Goal: Communication & Community: Share content

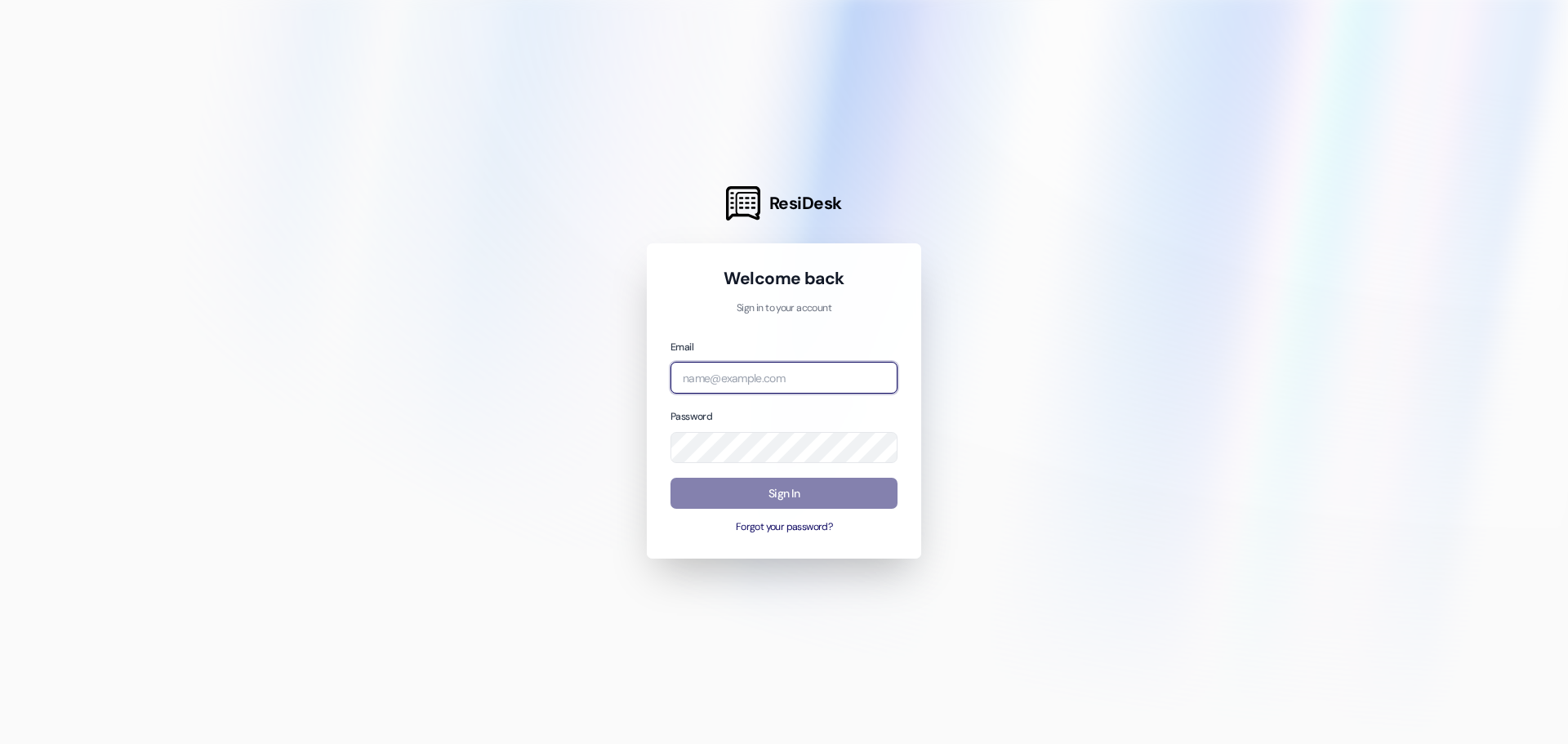
click at [737, 388] on input "email" at bounding box center [784, 378] width 227 height 32
type input "[PERSON_NAME][EMAIL_ADDRESS][PERSON_NAME][DOMAIN_NAME]"
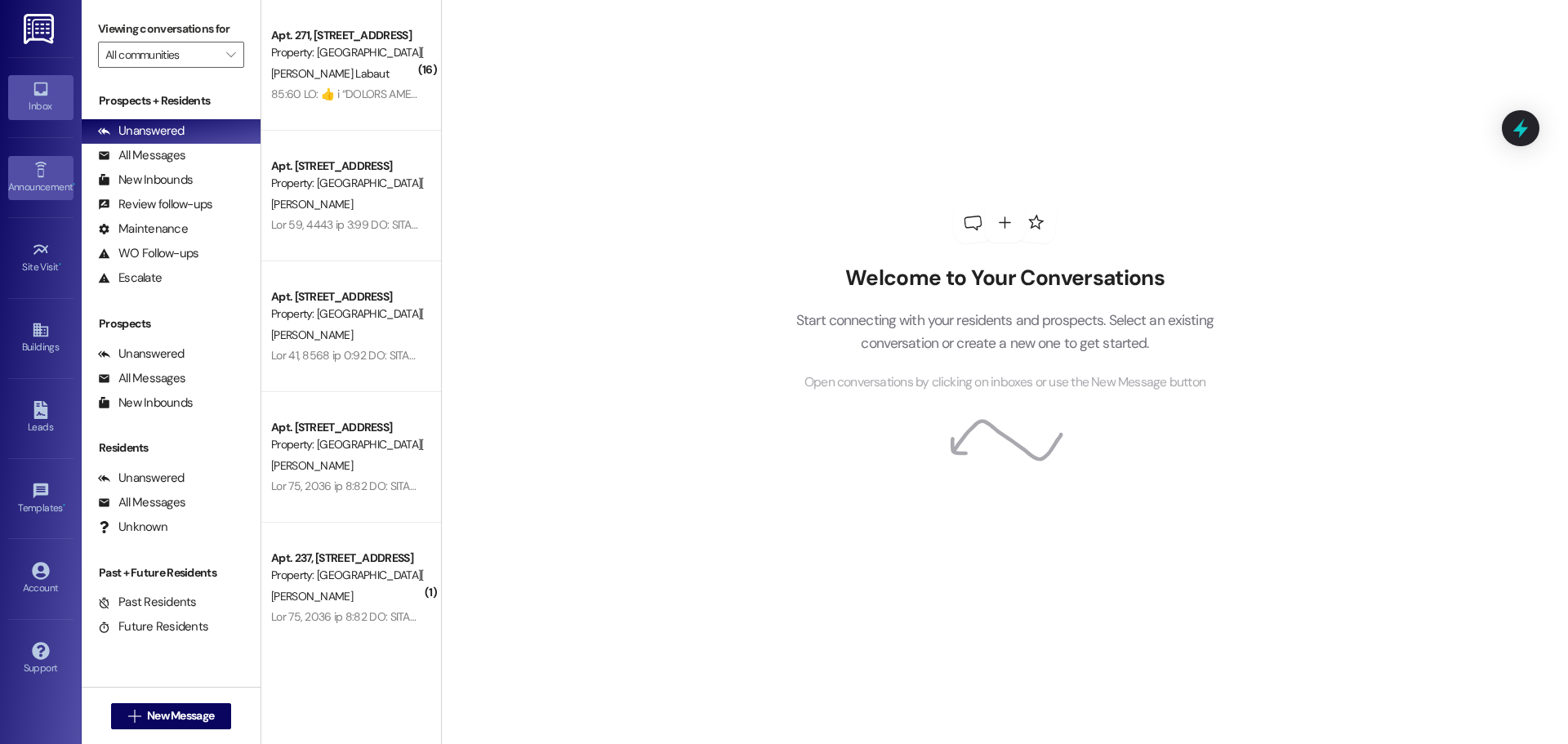
click at [28, 177] on link "Announcement •" at bounding box center [40, 178] width 65 height 44
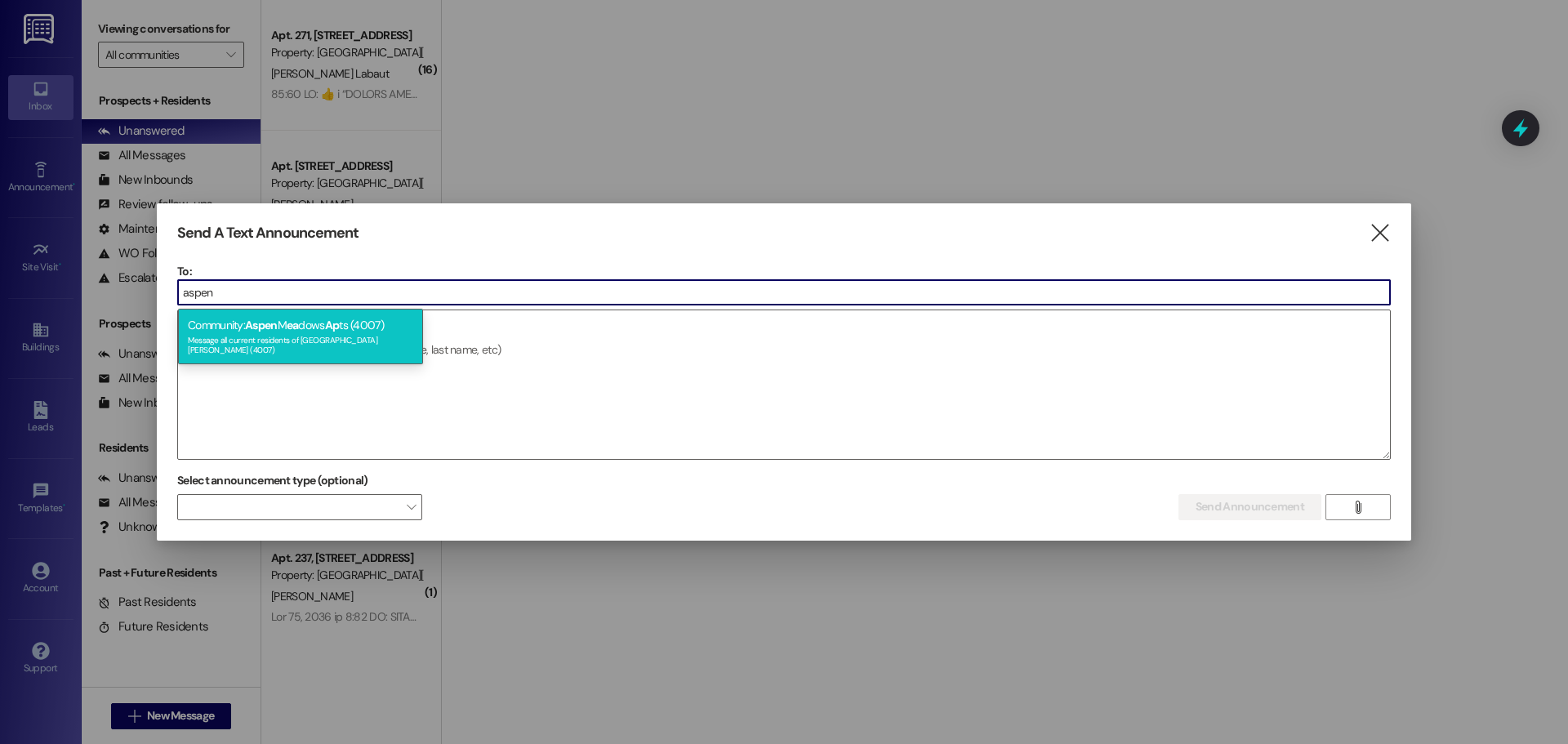
type input "aspen"
click at [362, 343] on div "Message all current residents of [GEOGRAPHIC_DATA][PERSON_NAME] (4007)" at bounding box center [300, 343] width 225 height 22
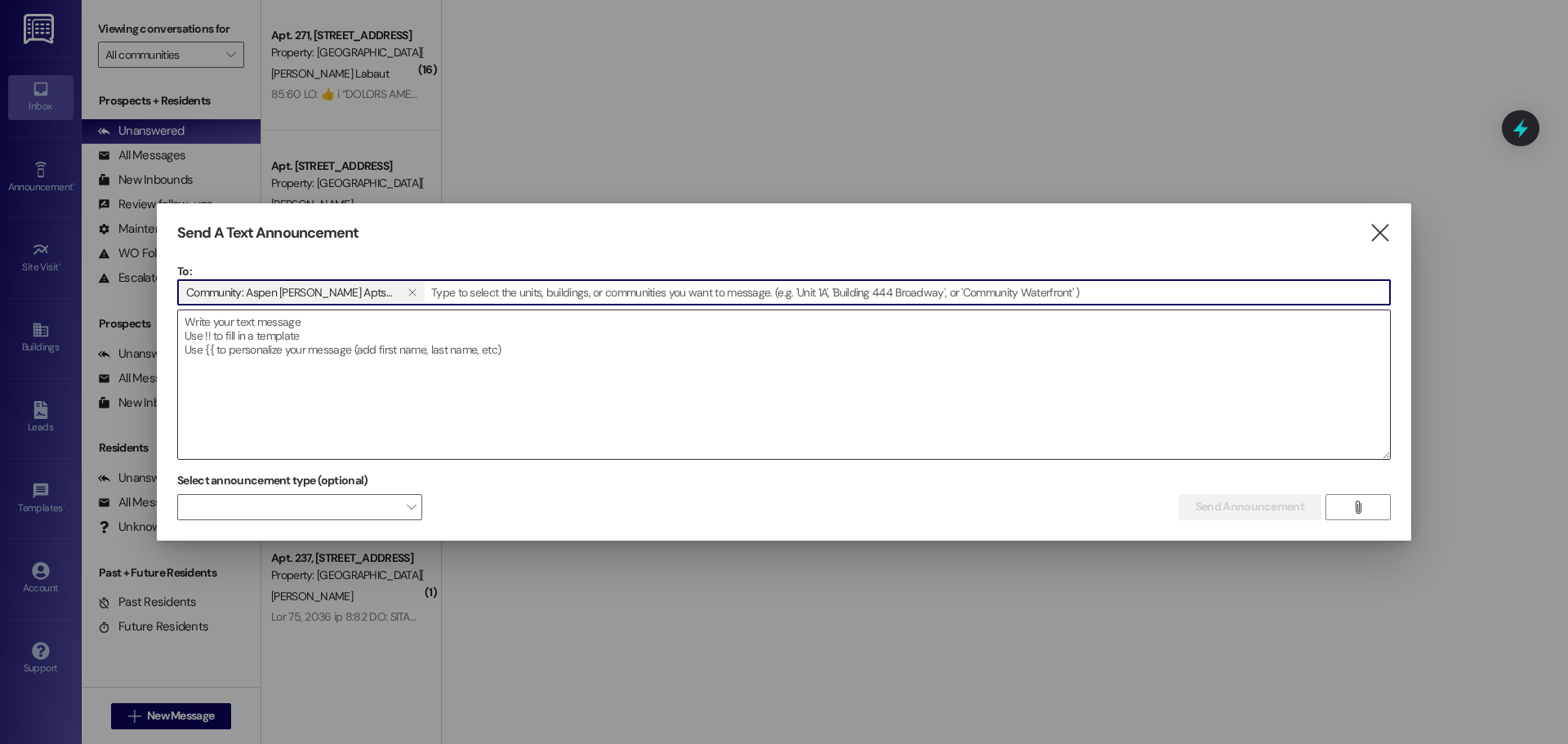
click at [355, 378] on textarea at bounding box center [784, 385] width 1212 height 148
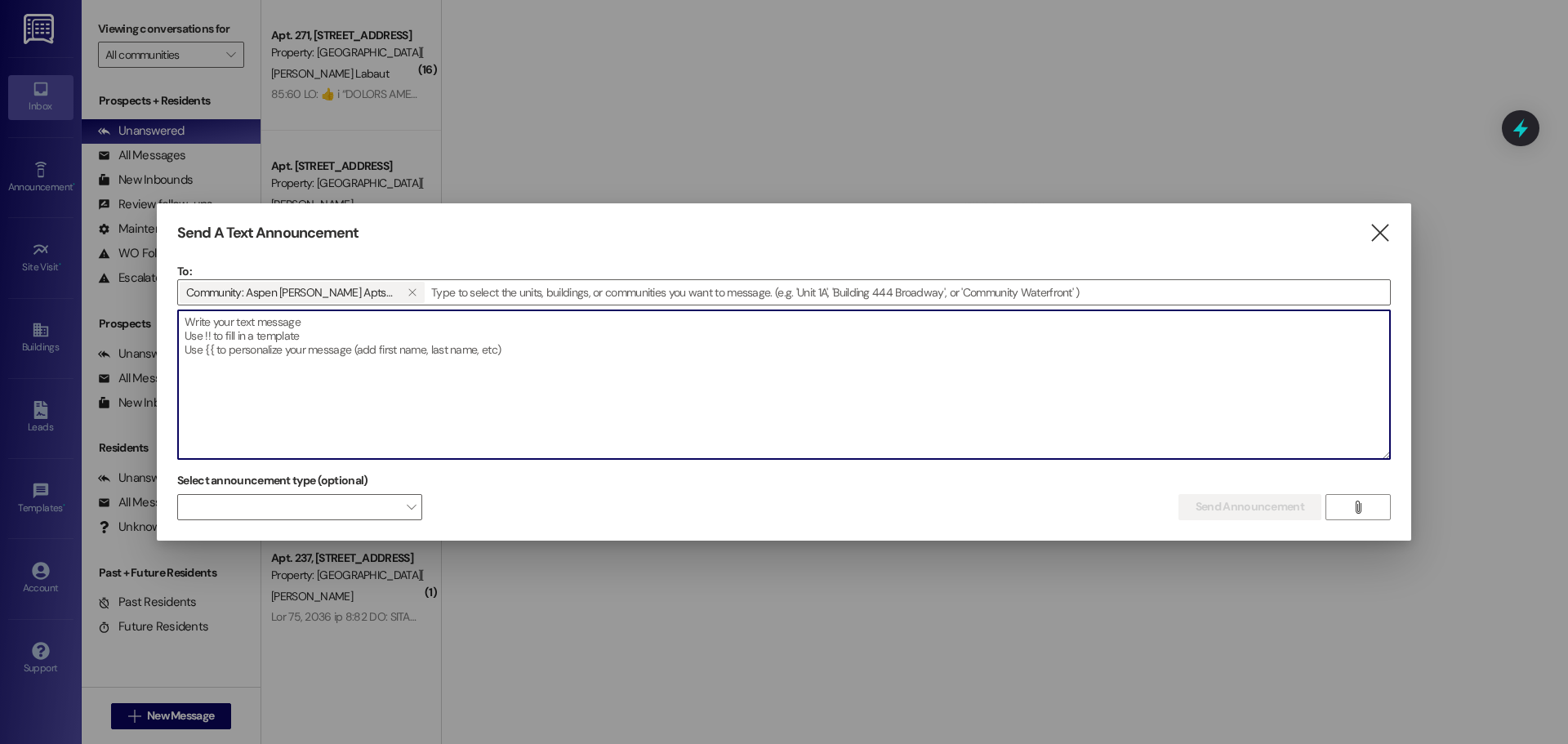
paste textarea "Dear Aspen [PERSON_NAME] Residents, You're invited to our Food Pantry Pop-Up Ma…"
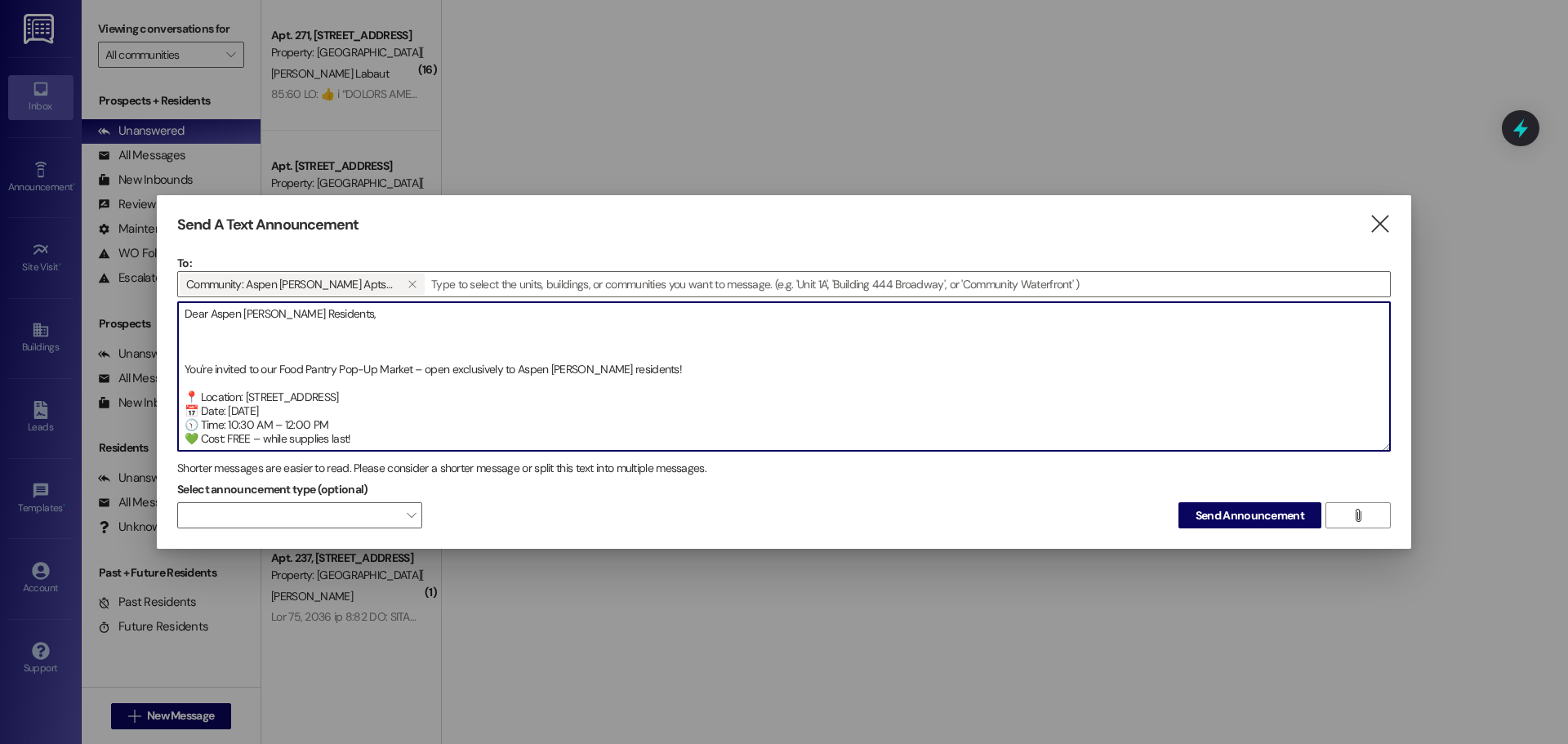
scroll to position [236, 0]
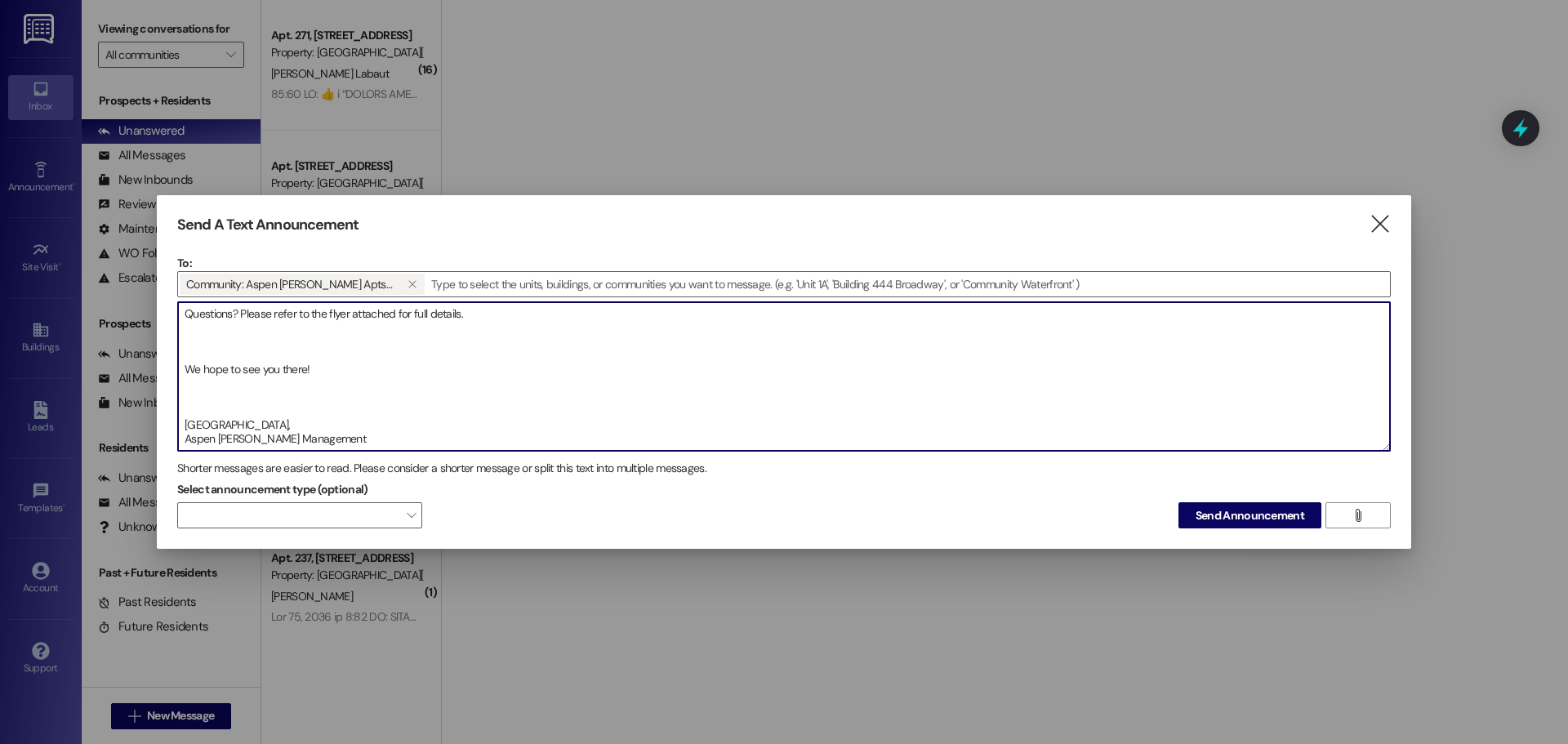
type textarea "Dear Aspen [PERSON_NAME] Residents, You're invited to our Food Pantry Pop-Up Ma…"
click at [1279, 529] on div "Send A Text Announcement  To: Community: Aspen [PERSON_NAME] Apts (4007)   D…" at bounding box center [784, 372] width 1254 height 354
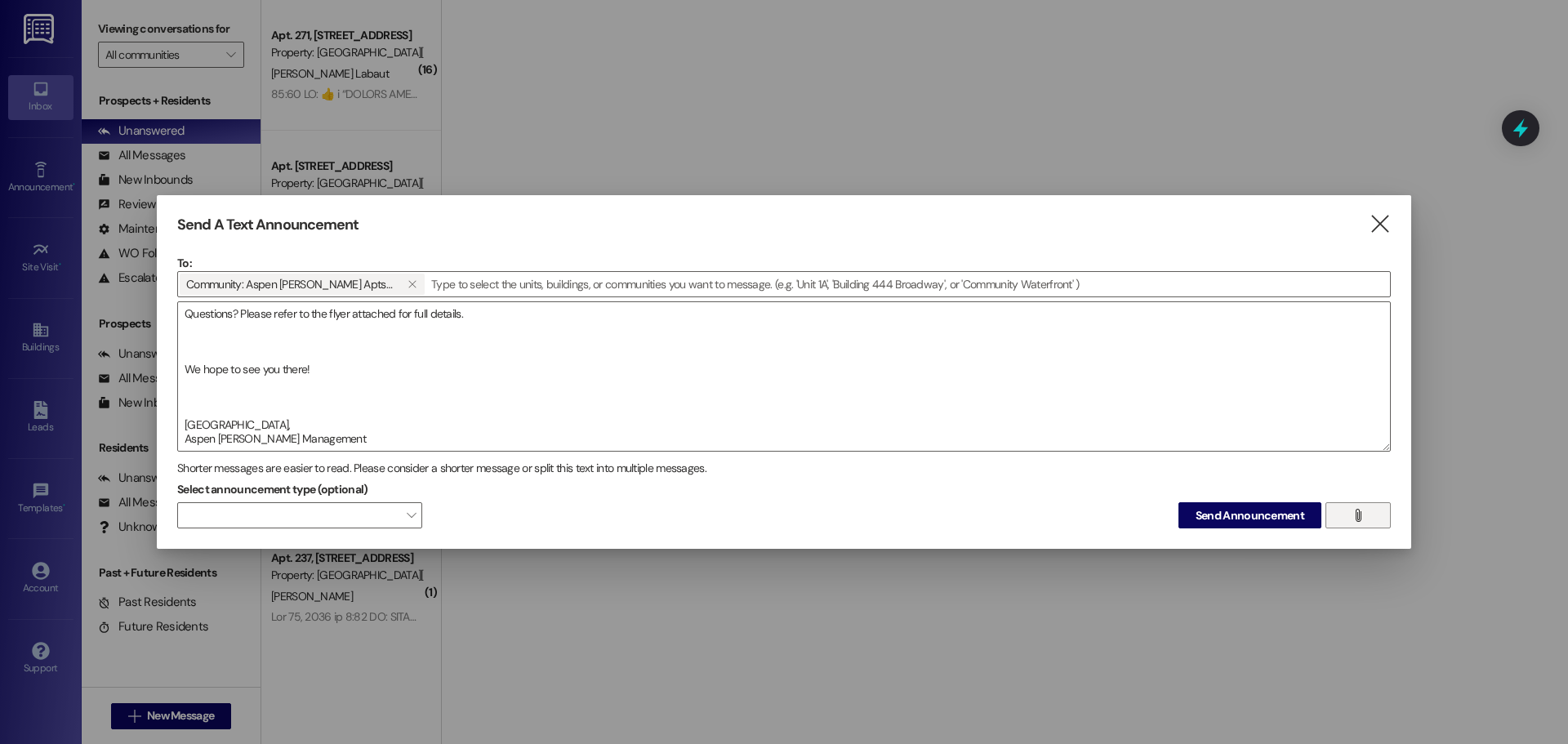
click at [1349, 517] on span "" at bounding box center [1357, 515] width 19 height 24
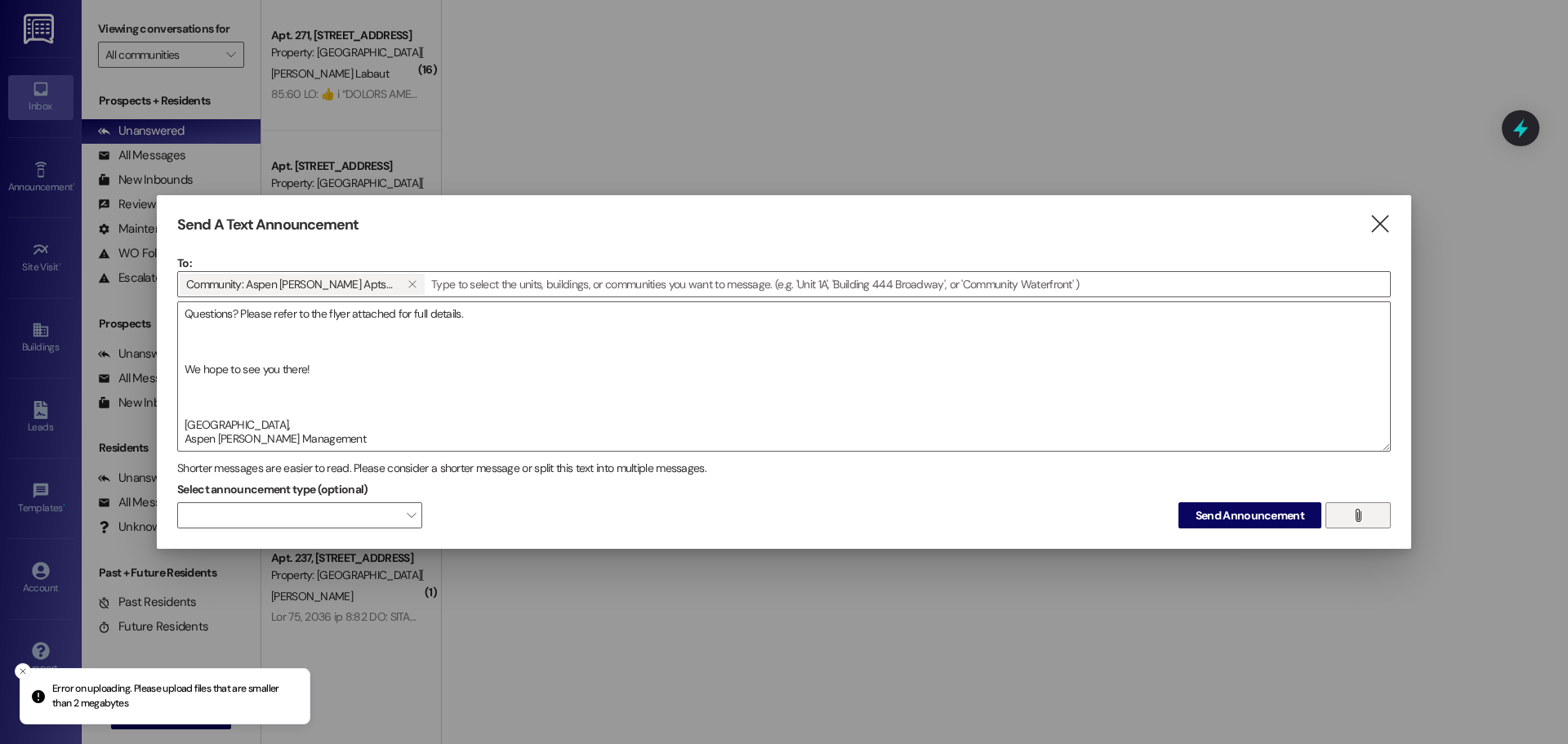
click at [1353, 513] on icon "" at bounding box center [1357, 515] width 13 height 13
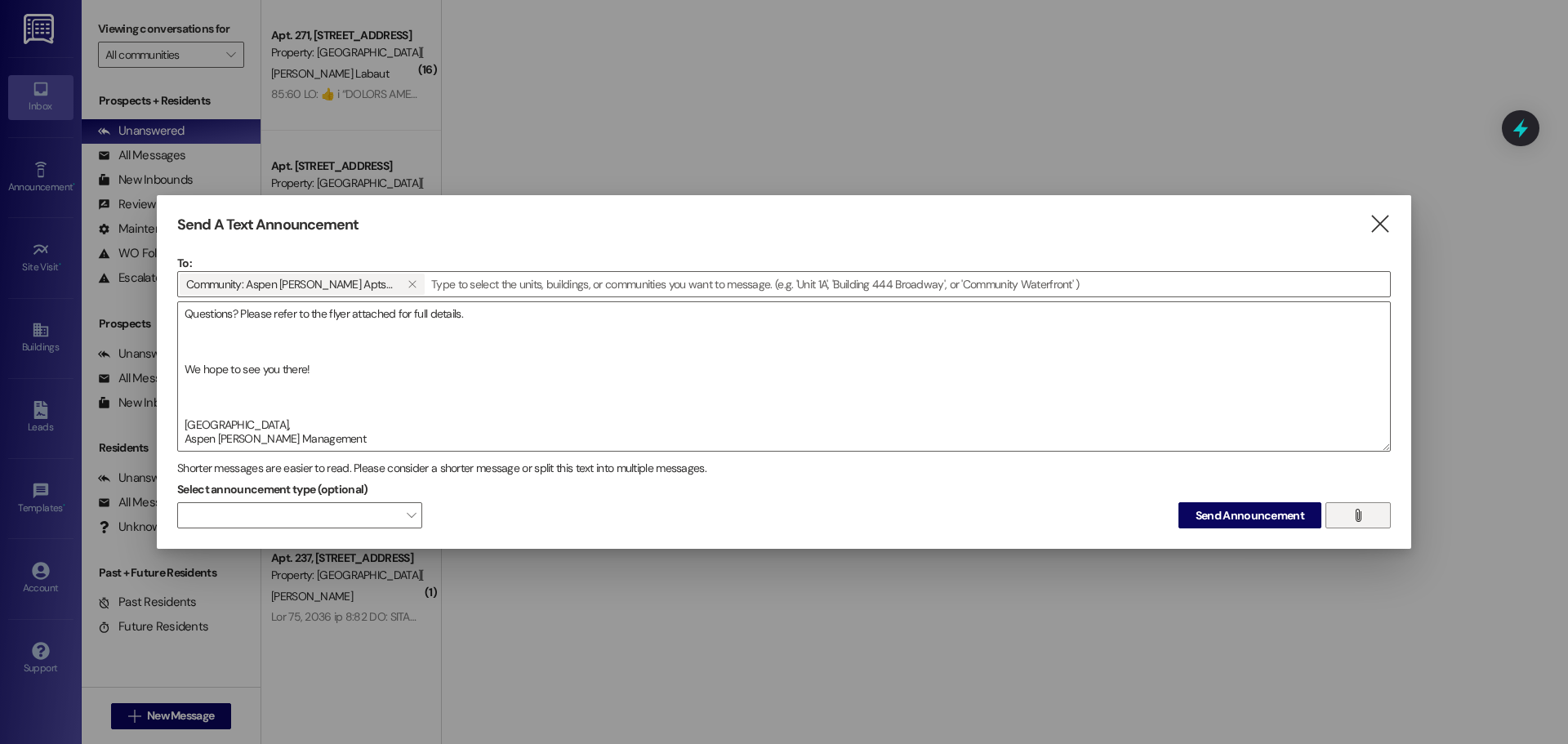
click at [1344, 518] on button "" at bounding box center [1357, 516] width 65 height 26
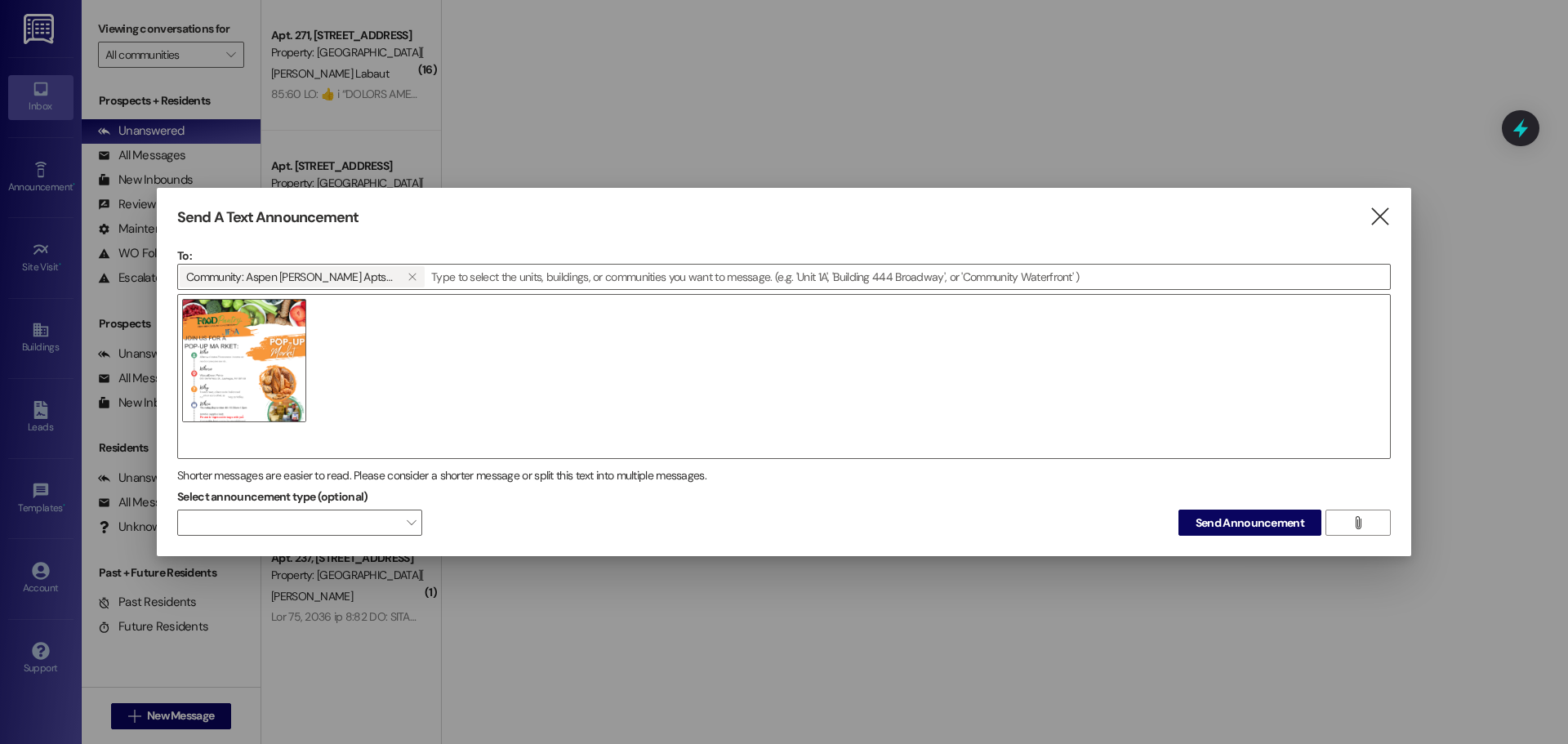
click at [333, 400] on div at bounding box center [784, 376] width 1214 height 165
click at [1268, 520] on span "Send Announcement" at bounding box center [1249, 523] width 108 height 18
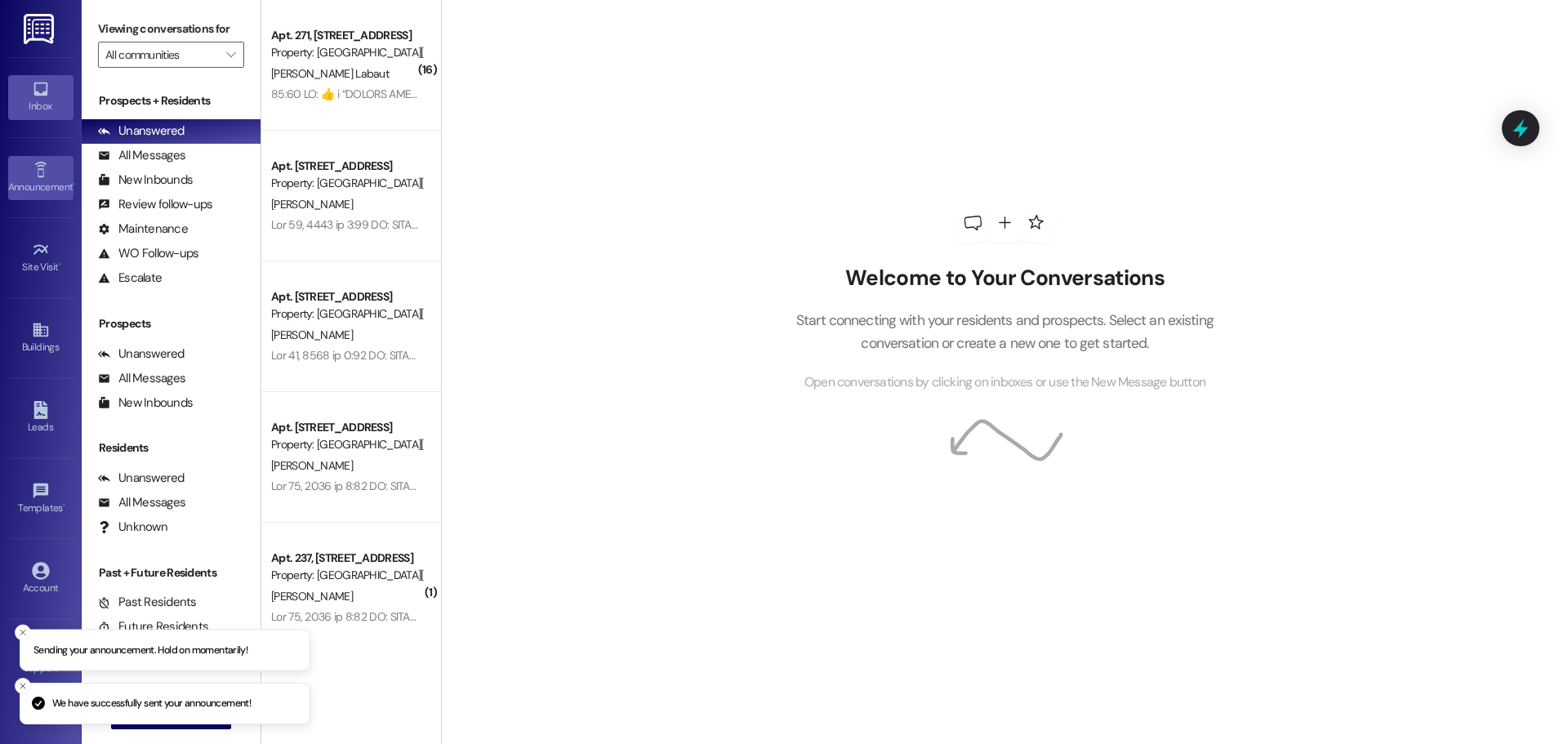
click at [45, 179] on div "Announcement •" at bounding box center [41, 186] width 82 height 17
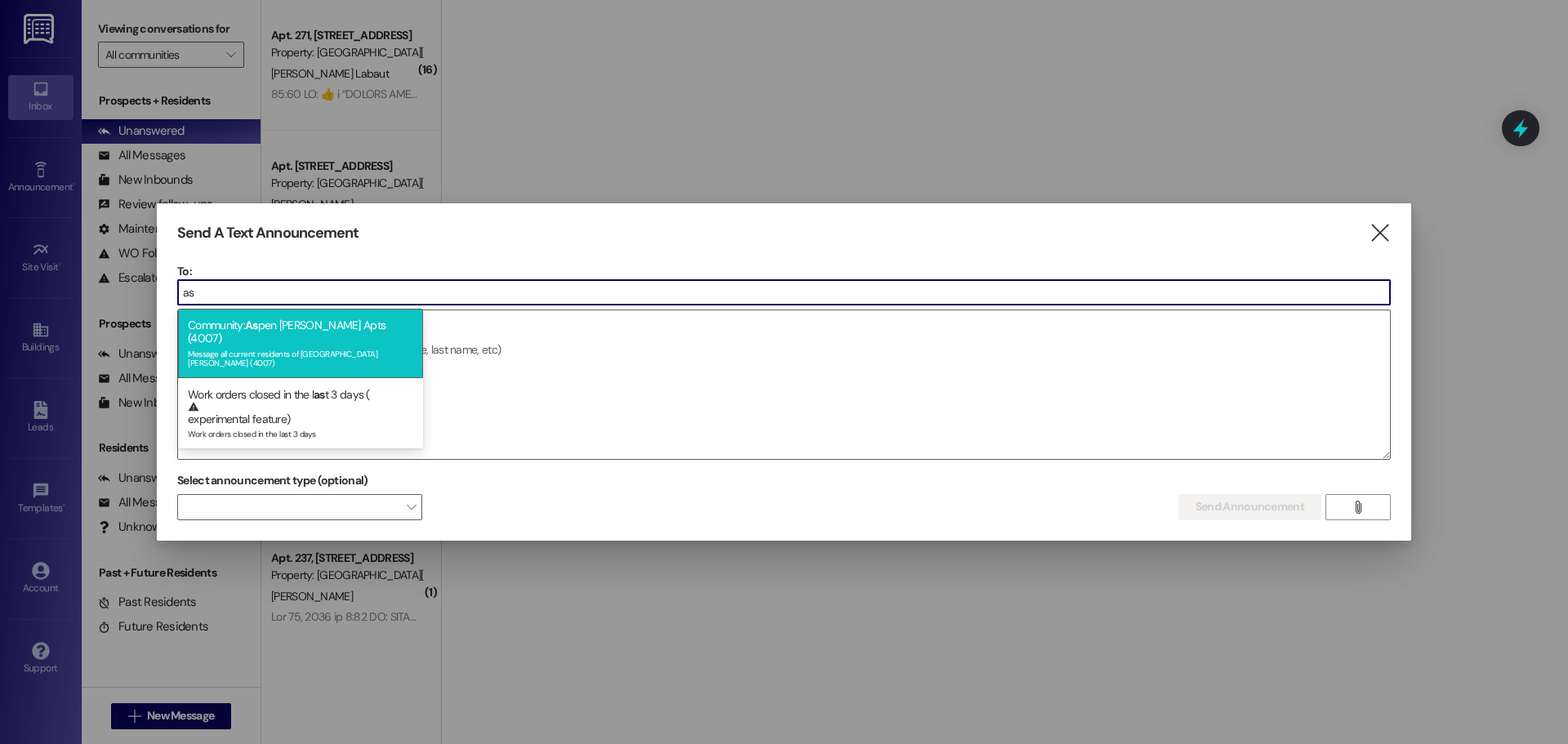
type input "as"
click at [253, 327] on span "As" at bounding box center [251, 325] width 13 height 15
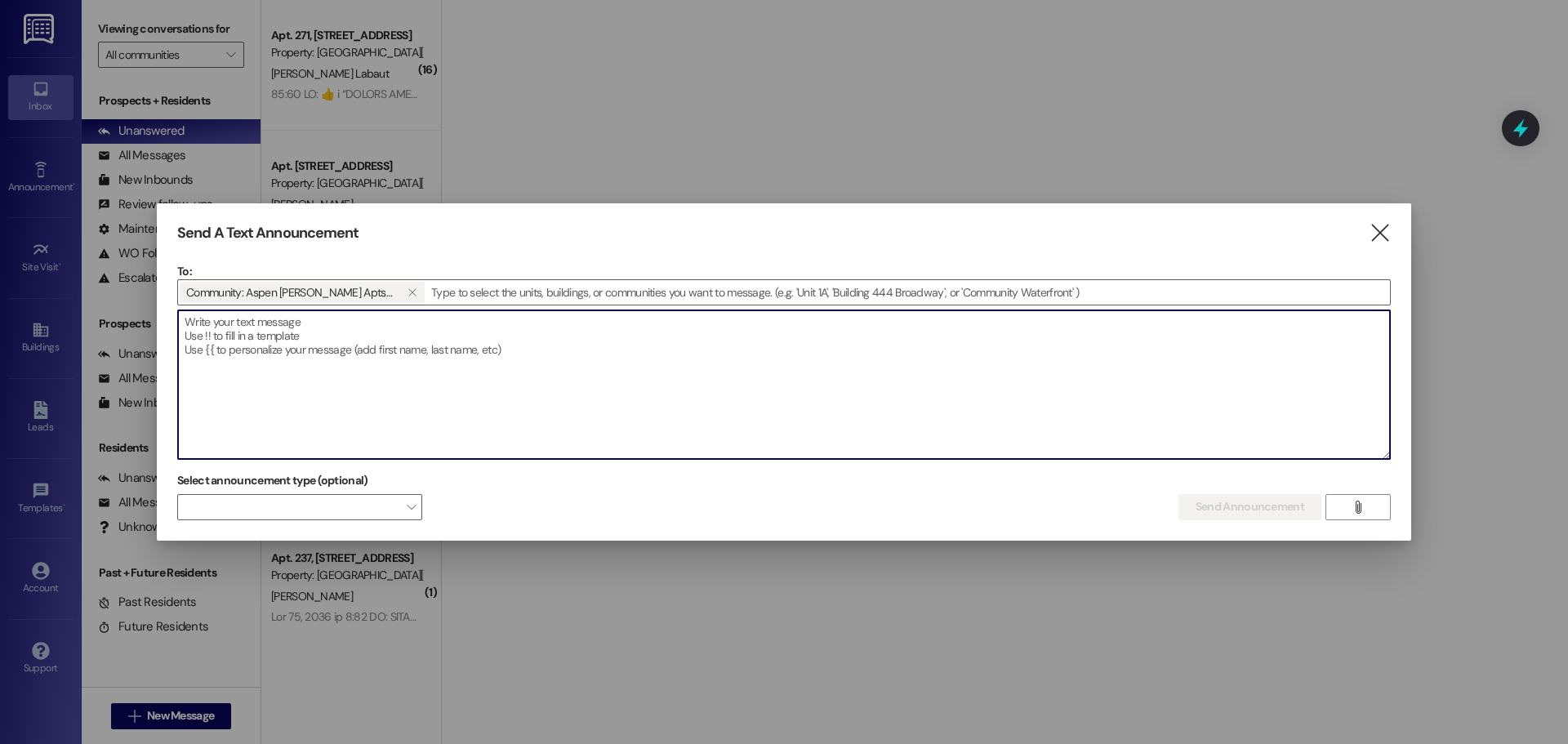
click at [268, 360] on textarea at bounding box center [784, 385] width 1212 height 148
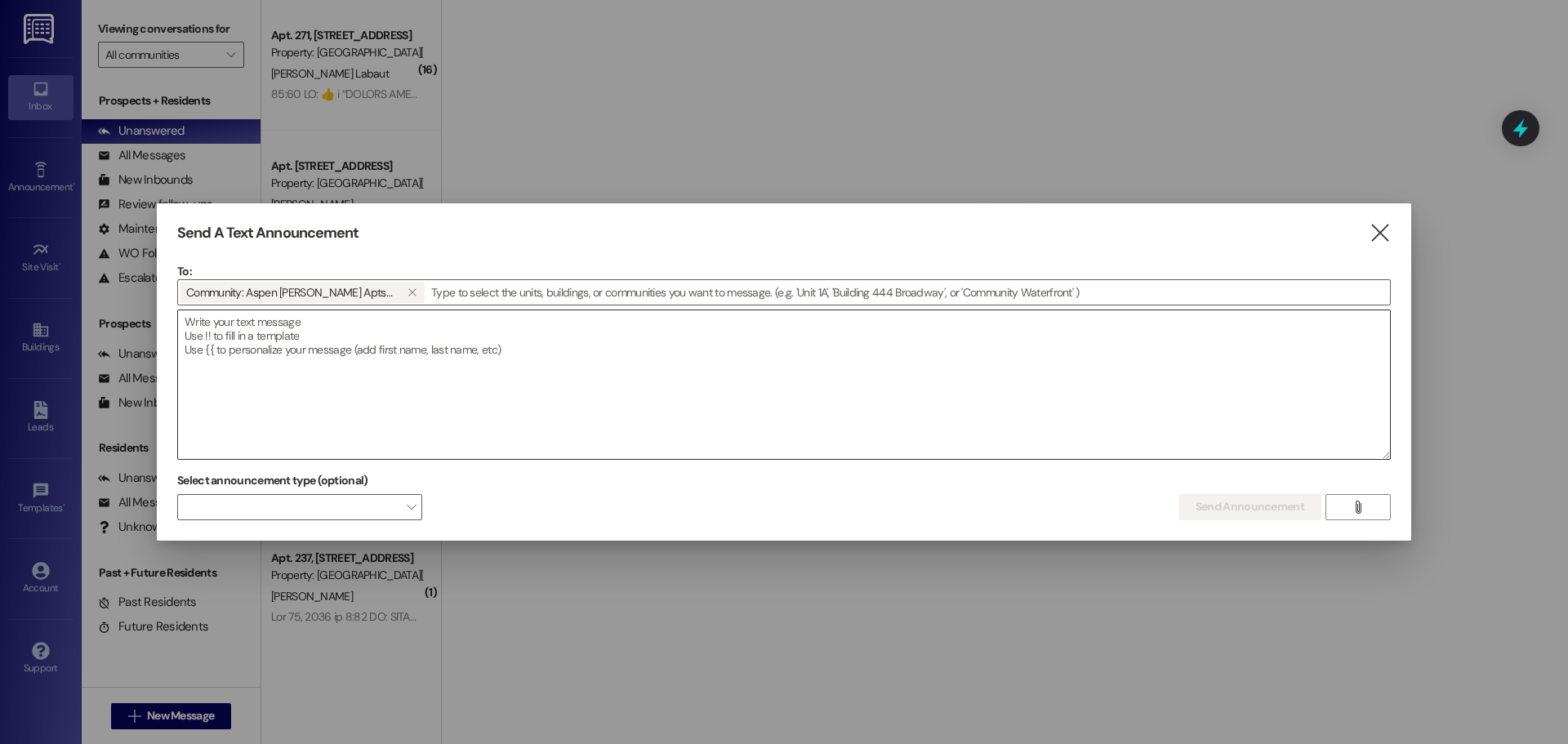
click at [246, 350] on textarea at bounding box center [784, 385] width 1212 height 148
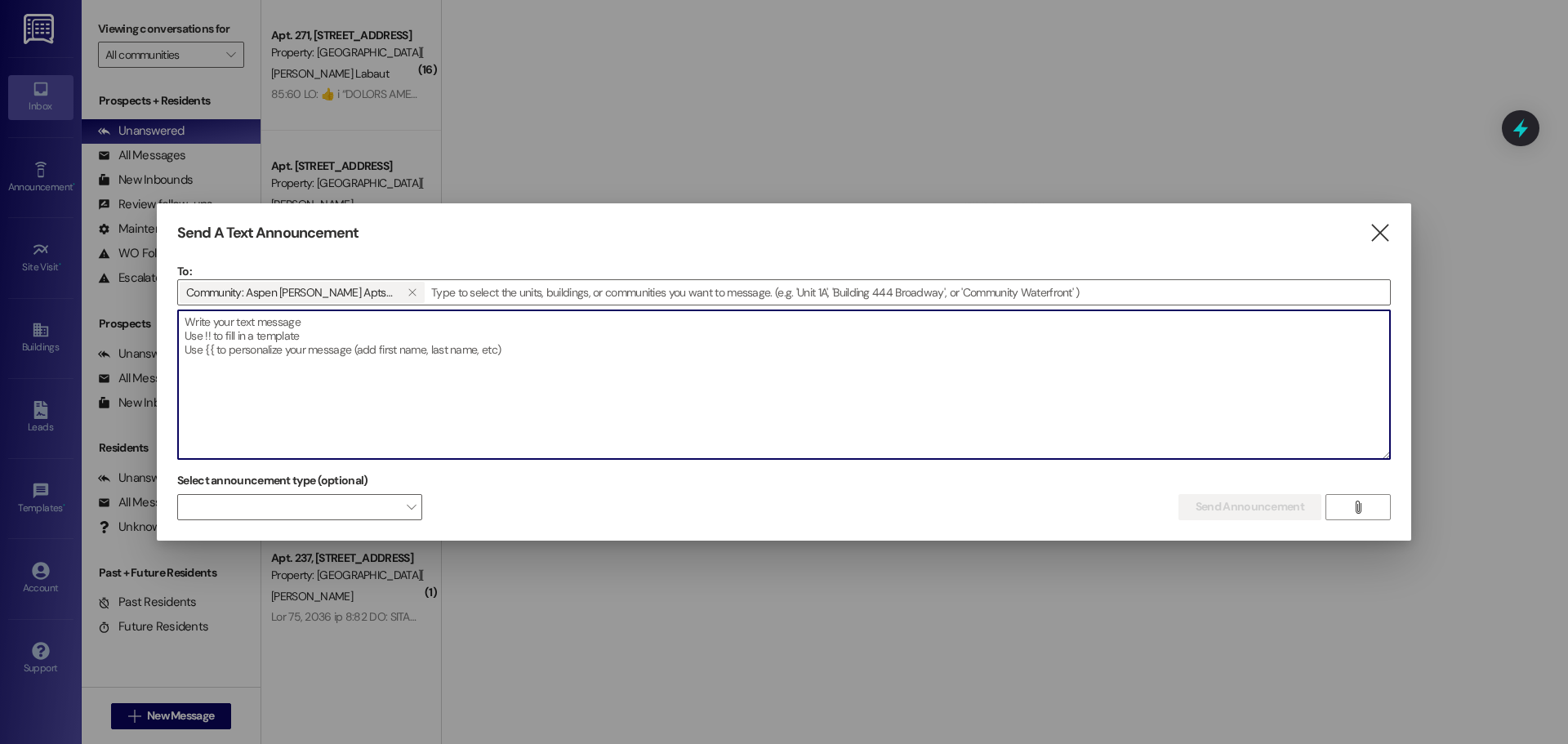
paste textarea "Dear Aspen [PERSON_NAME] Residents, You're invited to our Food Pantry Pop-Up Ma…"
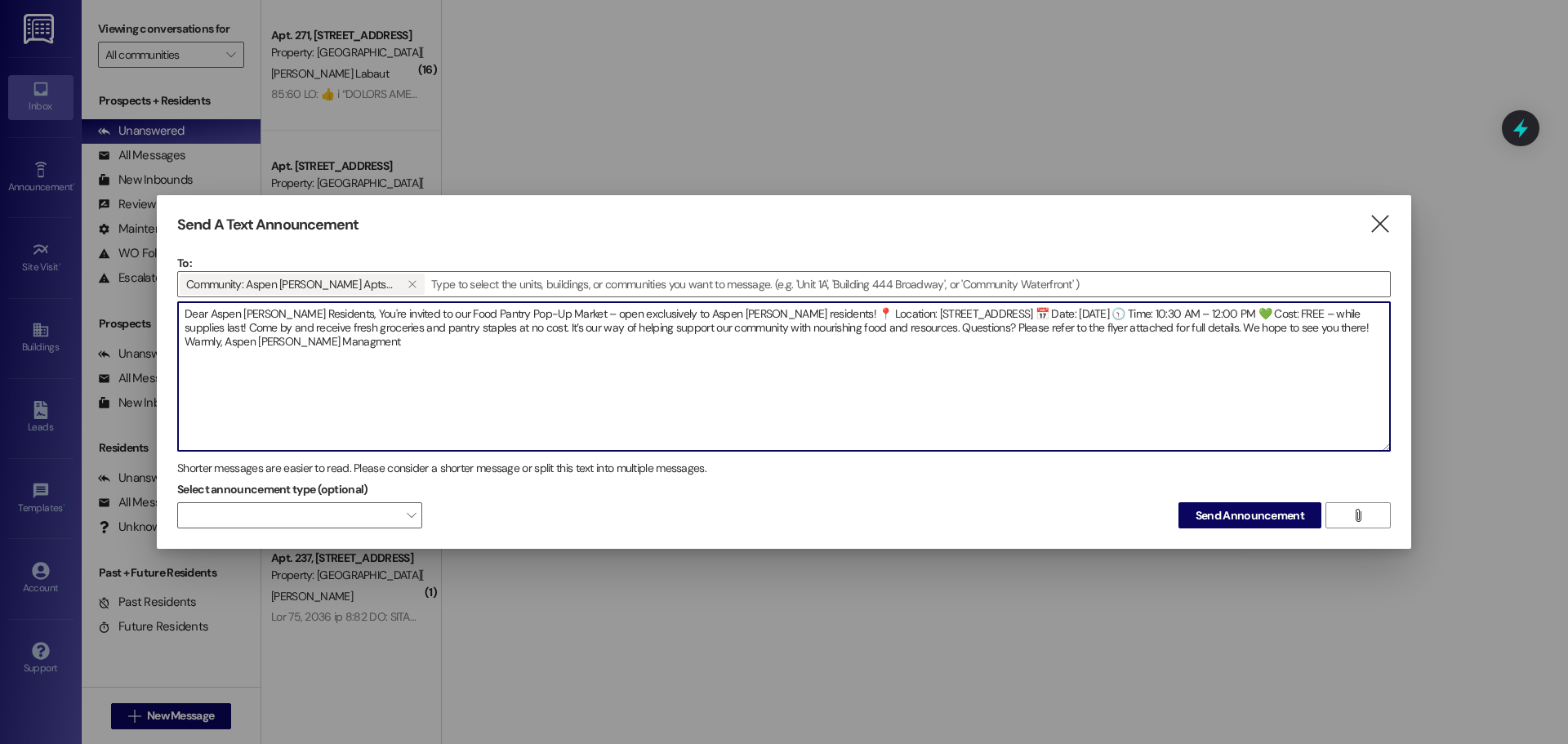
drag, startPoint x: 438, startPoint y: 341, endPoint x: 430, endPoint y: 349, distance: 11.3
click at [422, 351] on textarea "Dear Aspen [PERSON_NAME] Residents, You're invited to our Food Pantry Pop-Up Ma…" at bounding box center [784, 377] width 1212 height 148
click at [456, 343] on textarea "Dear Aspen [PERSON_NAME] Residents, You're invited to our Food Pantry Pop-Up Ma…" at bounding box center [784, 377] width 1212 height 148
click at [482, 351] on textarea "Dear Aspen [PERSON_NAME] Residents, You're invited to our Food Pantry Pop-Up Ma…" at bounding box center [784, 377] width 1212 height 148
click at [482, 345] on textarea "Dear Aspen [PERSON_NAME] Residents, You're invited to our Food Pantry Pop-Up Ma…" at bounding box center [784, 377] width 1212 height 148
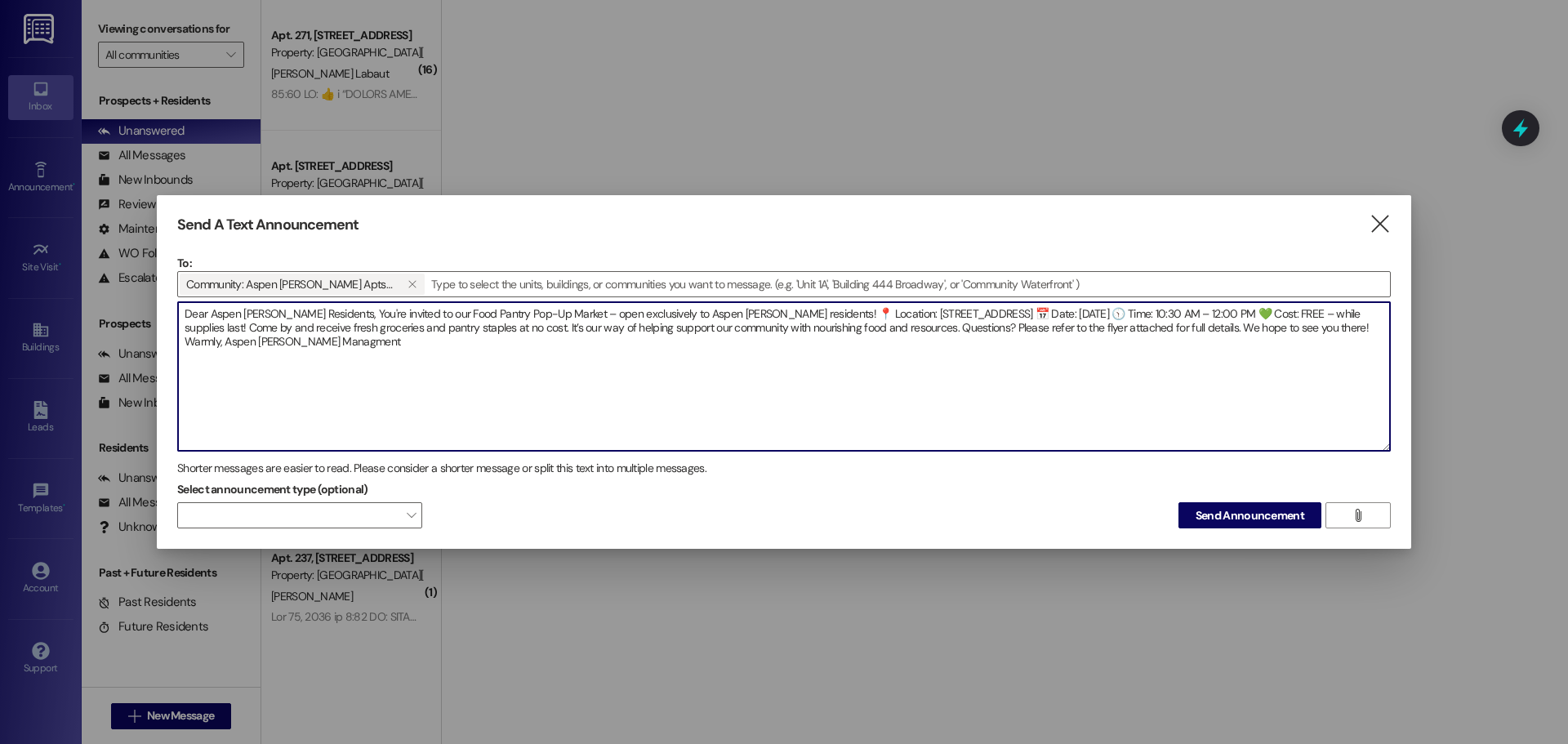
click at [448, 347] on textarea "Dear Aspen [PERSON_NAME] Residents, You're invited to our Food Pantry Pop-Up Ma…" at bounding box center [784, 377] width 1212 height 148
click at [518, 349] on textarea "Dear Aspen [PERSON_NAME] Residents, You're invited to our Food Pantry Pop-Up Ma…" at bounding box center [784, 377] width 1212 height 148
click at [293, 343] on textarea "Dear Aspen [PERSON_NAME] Residents, You're invited to our Food Pantry Pop-Up Ma…" at bounding box center [784, 377] width 1212 height 148
click at [820, 315] on textarea "Dear Aspen [PERSON_NAME] Residents, You're invited to our Food Pantry Pop-Up Ma…" at bounding box center [784, 377] width 1212 height 148
click at [809, 315] on textarea "Dear Aspen [PERSON_NAME] Residents, You're invited to our Food Pantry Pop-Up Ma…" at bounding box center [784, 377] width 1212 height 148
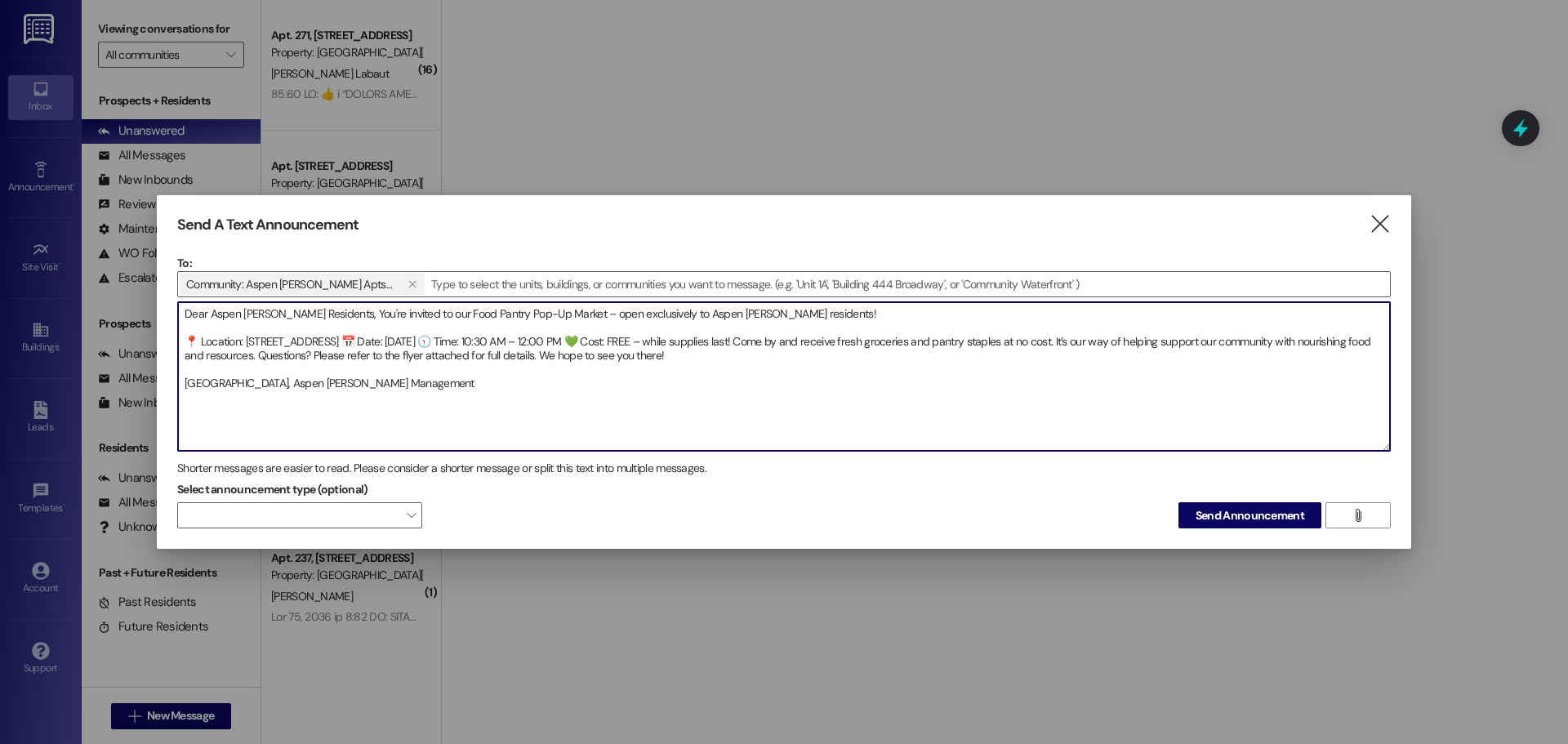
click at [436, 341] on textarea "Dear Aspen [PERSON_NAME] Residents, You're invited to our Food Pantry Pop-Up Ma…" at bounding box center [784, 377] width 1212 height 148
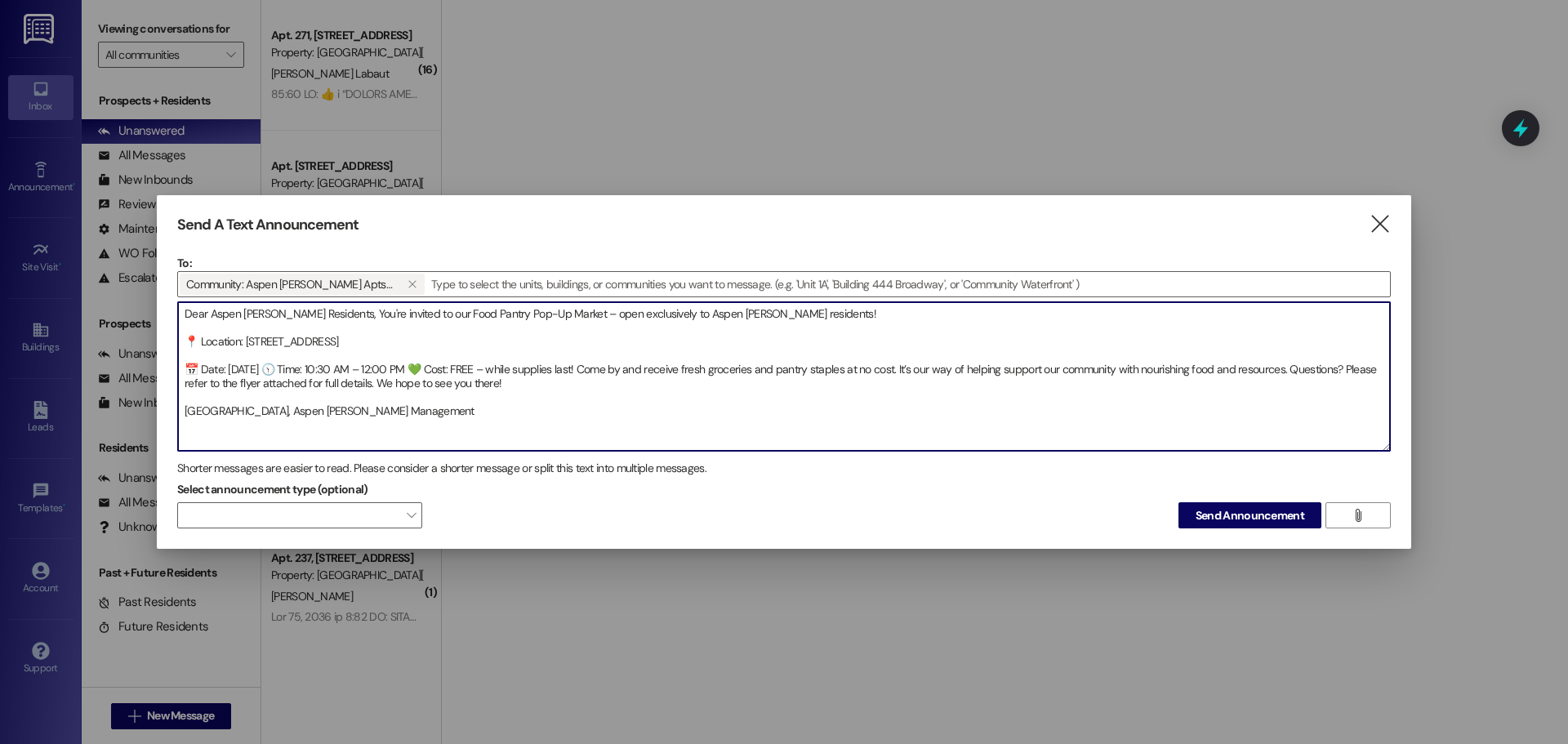
click at [350, 366] on textarea "Dear Aspen [PERSON_NAME] Residents, You're invited to our Food Pantry Pop-Up Ma…" at bounding box center [784, 377] width 1212 height 148
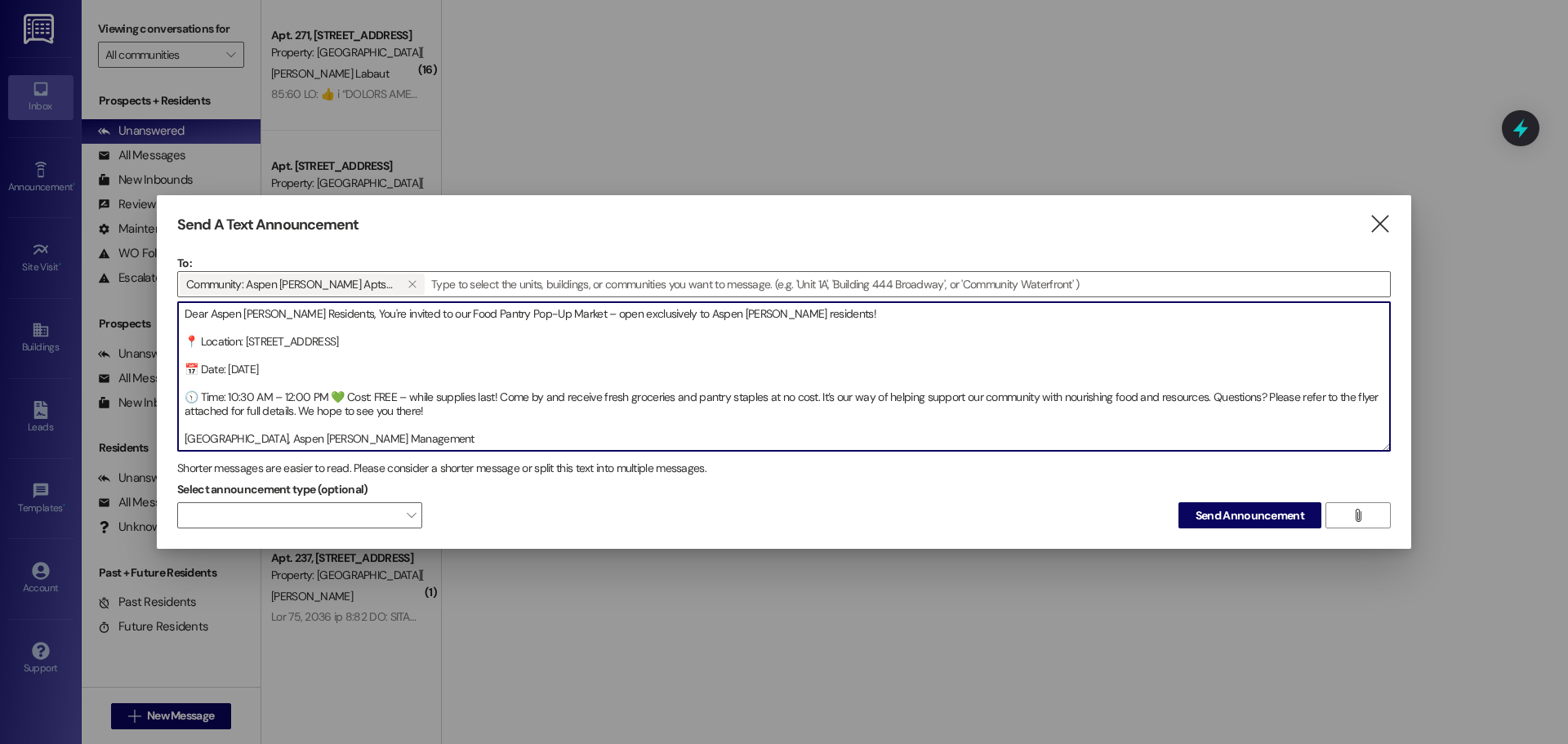
click at [334, 397] on textarea "Dear Aspen [PERSON_NAME] Residents, You're invited to our Food Pantry Pop-Up Ma…" at bounding box center [784, 377] width 1212 height 148
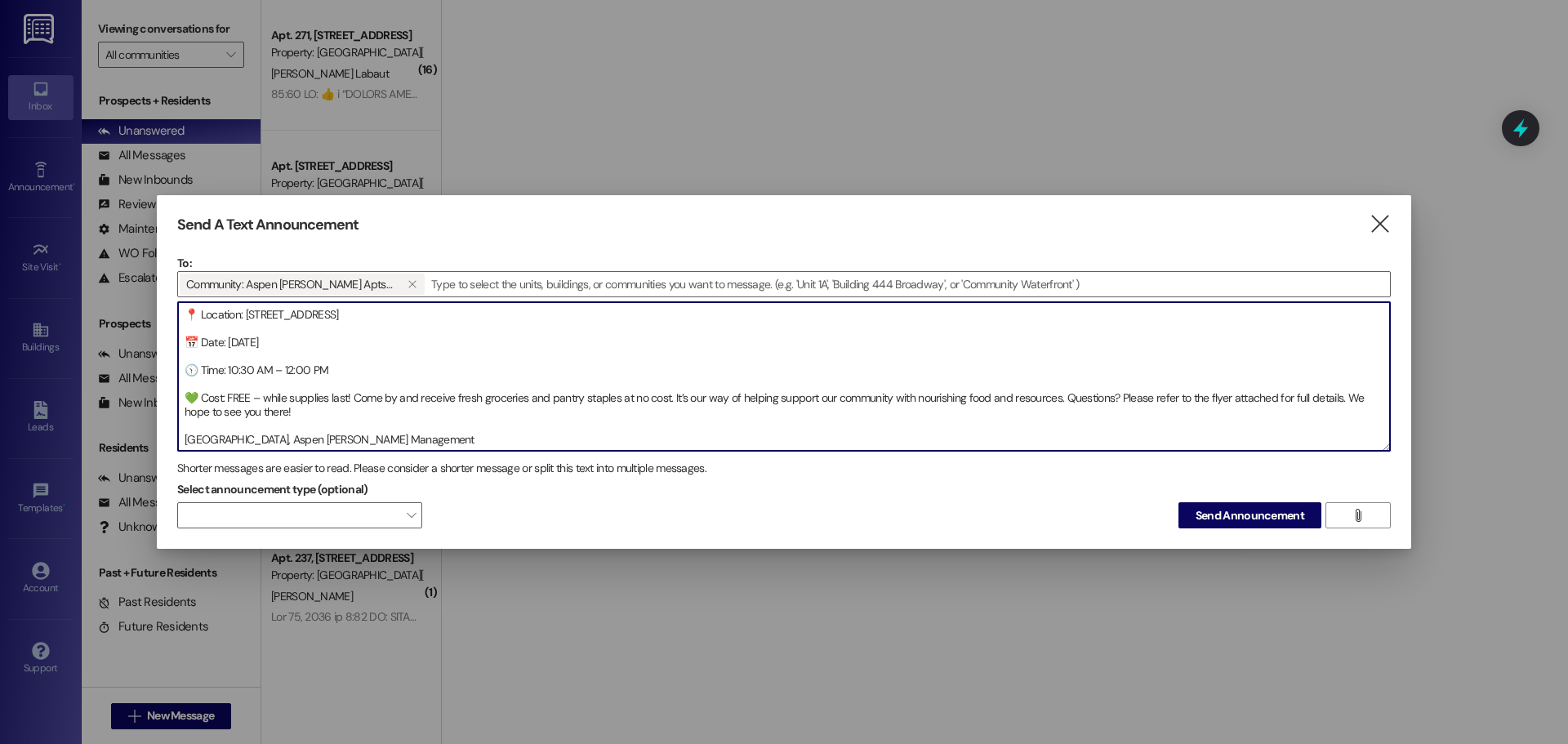
scroll to position [27, 0]
type textarea "Dear Aspen [PERSON_NAME] Residents, You're invited to our Food Pantry Pop-Up Ma…"
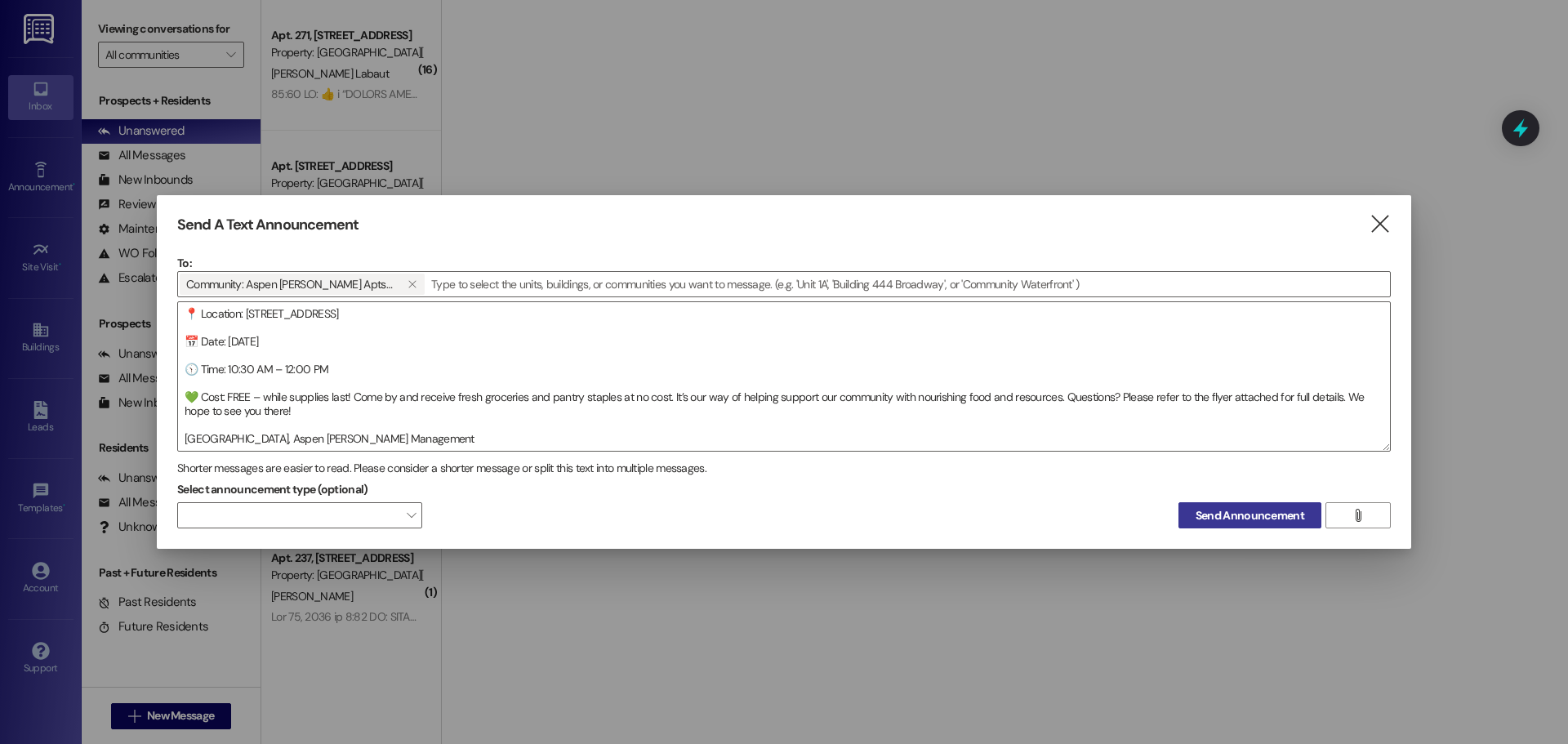
click at [1258, 511] on span "Send Announcement" at bounding box center [1249, 517] width 108 height 18
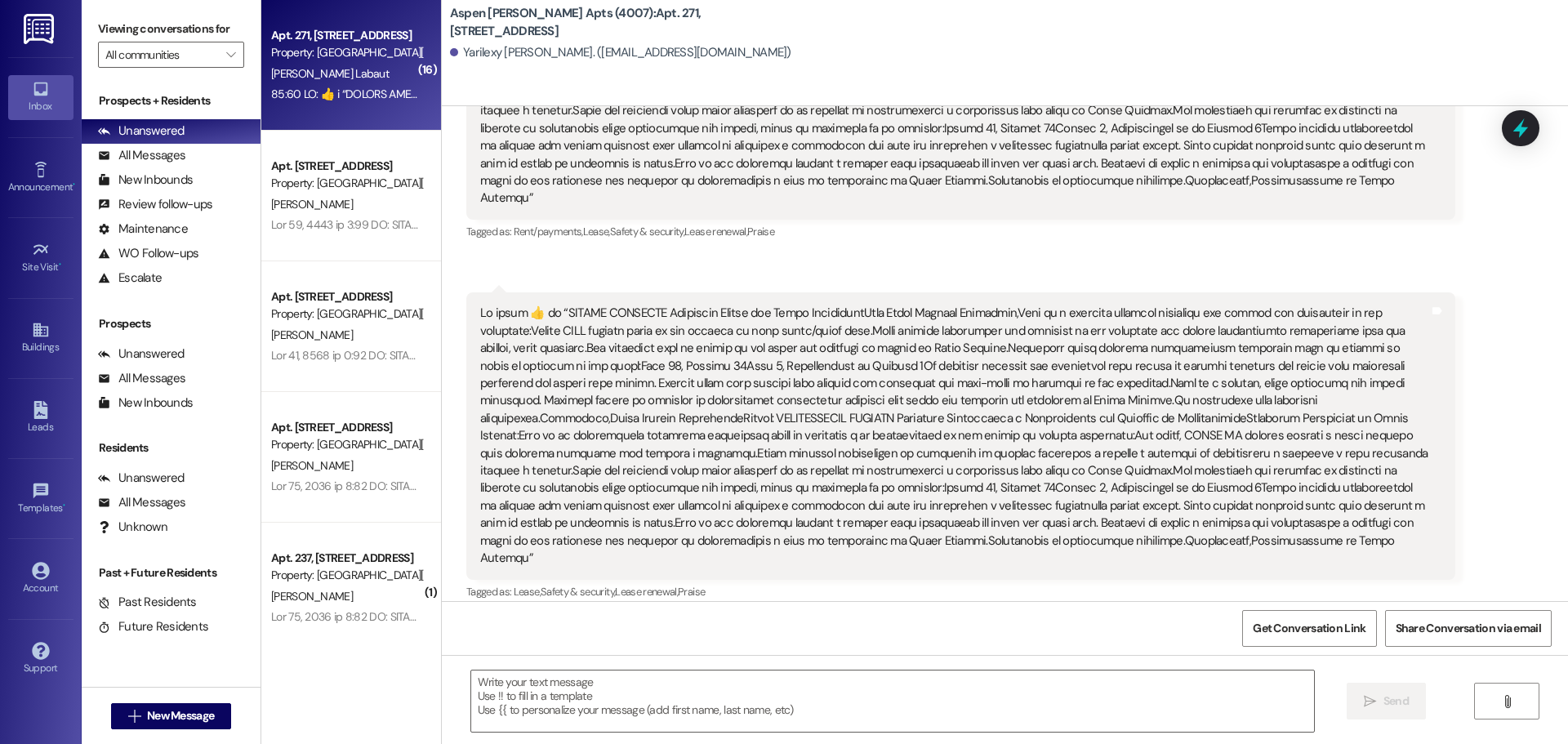
scroll to position [7678, 0]
